Goal: Task Accomplishment & Management: Use online tool/utility

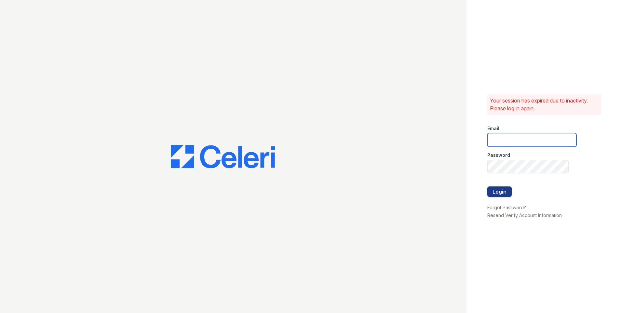
click at [551, 138] on input "email" at bounding box center [532, 140] width 89 height 14
click at [534, 145] on input "email" at bounding box center [532, 140] width 89 height 14
type input "autumncreek1@cafmanagement.com"
click at [504, 193] on button "Login" at bounding box center [500, 192] width 24 height 10
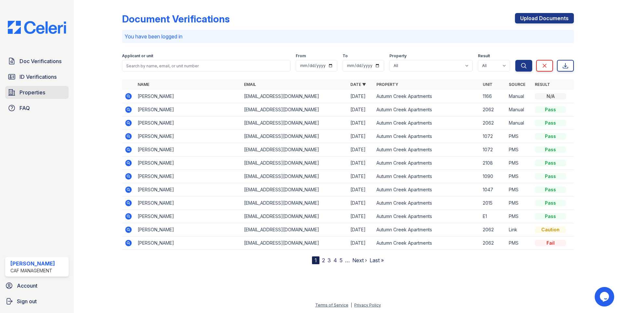
click at [46, 91] on link "Properties" at bounding box center [36, 92] width 63 height 13
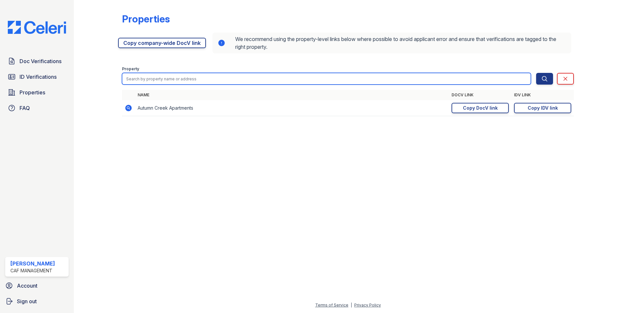
click at [160, 82] on input "search" at bounding box center [326, 79] width 409 height 12
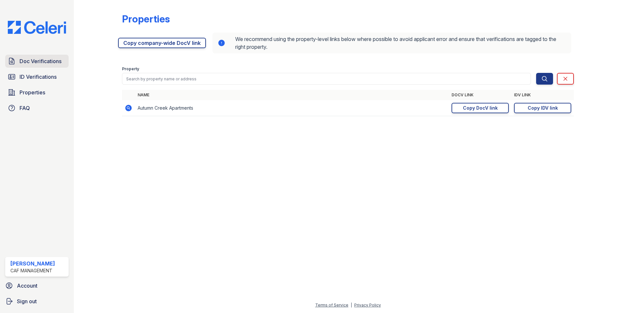
click at [67, 61] on link "Doc Verifications" at bounding box center [36, 61] width 63 height 13
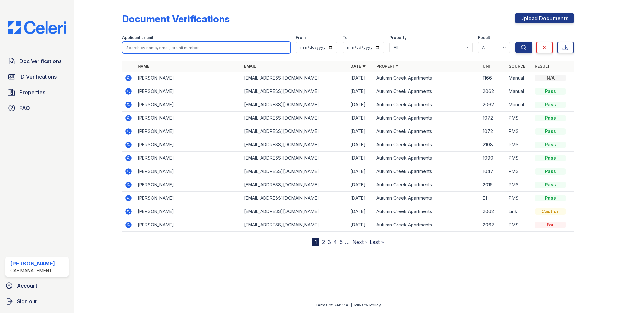
click at [248, 49] on input "search" at bounding box center [206, 48] width 169 height 12
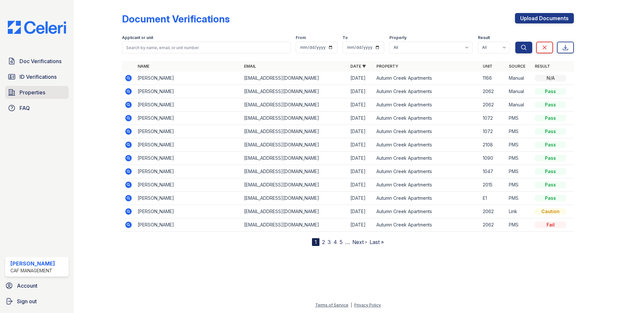
click at [58, 93] on link "Properties" at bounding box center [36, 92] width 63 height 13
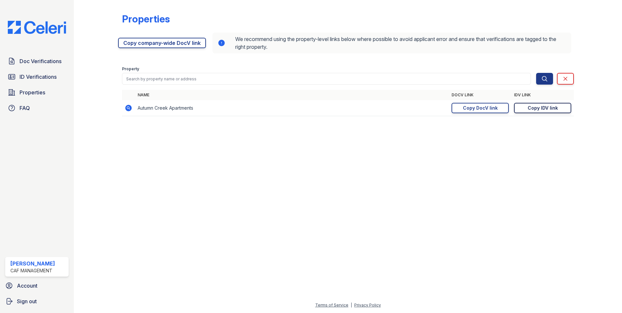
click at [547, 107] on div "Copy IDV link" at bounding box center [543, 108] width 30 height 7
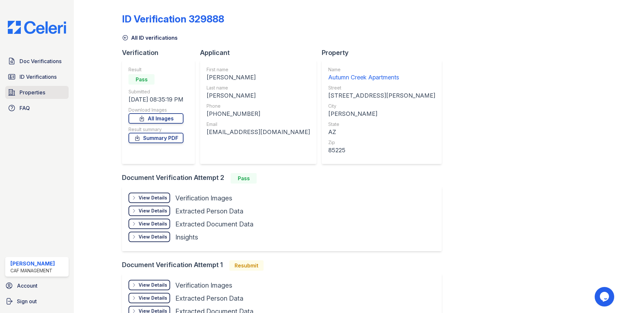
click at [41, 94] on span "Properties" at bounding box center [33, 93] width 26 height 8
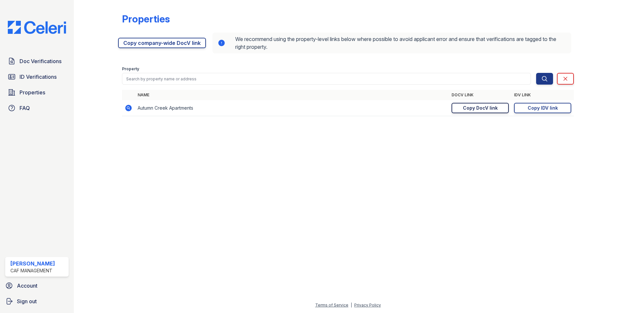
click at [492, 107] on div "Copy DocV link" at bounding box center [480, 108] width 35 height 7
click at [501, 111] on link "Copy DocV link Copy link" at bounding box center [480, 108] width 57 height 10
